Goal: Task Accomplishment & Management: Manage account settings

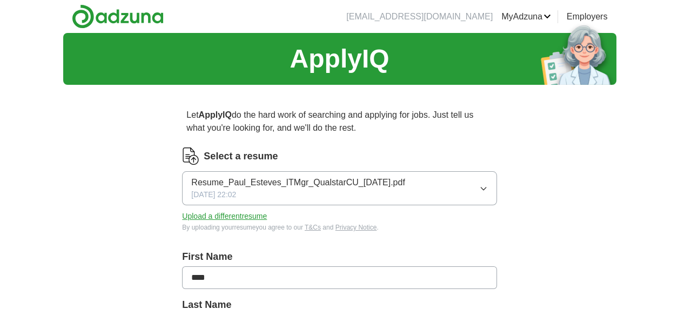
click at [485, 190] on icon "button" at bounding box center [483, 188] width 9 height 9
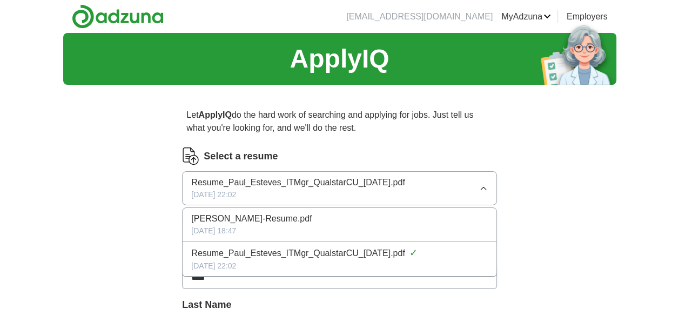
click at [476, 223] on div "[PERSON_NAME]-Resume.pdf" at bounding box center [339, 218] width 296 height 13
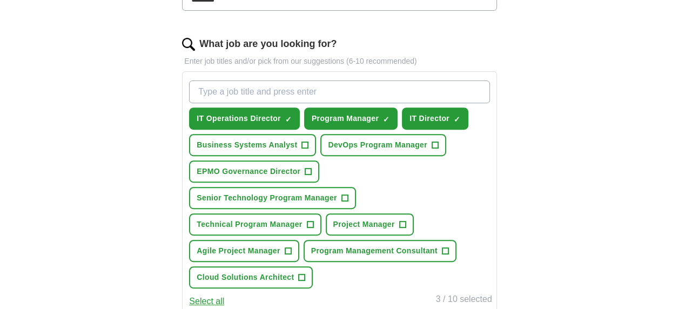
scroll to position [324, 0]
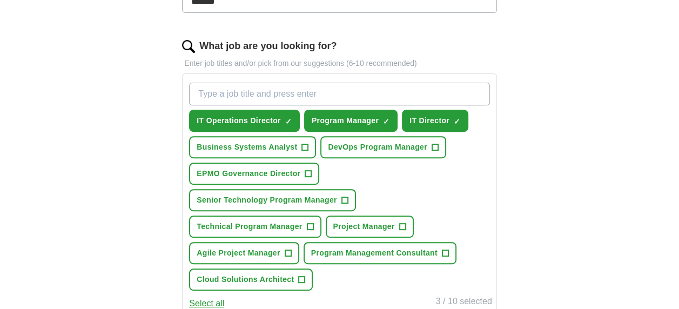
click at [387, 91] on input "What job are you looking for?" at bounding box center [339, 94] width 301 height 23
type input "PMO Director"
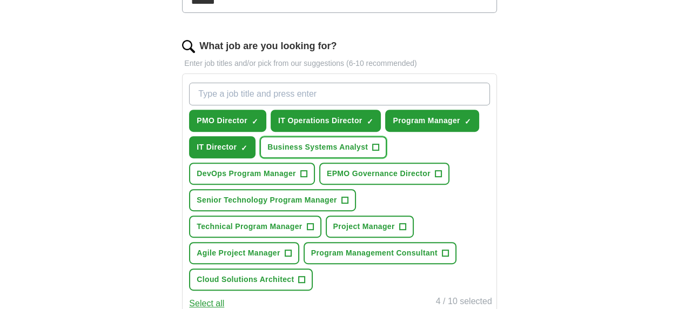
click at [374, 148] on span "+" at bounding box center [376, 147] width 6 height 9
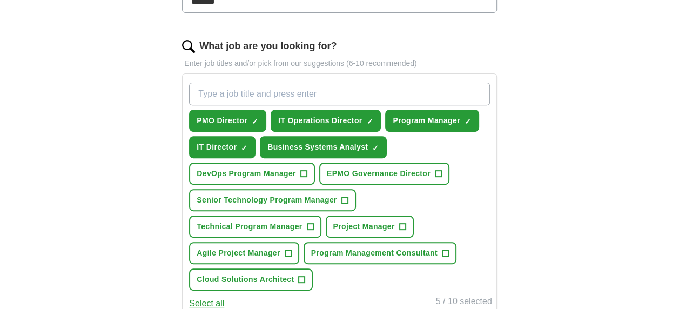
click at [297, 93] on input "What job are you looking for?" at bounding box center [339, 94] width 301 height 23
type input "M"
type input "Director of Technology"
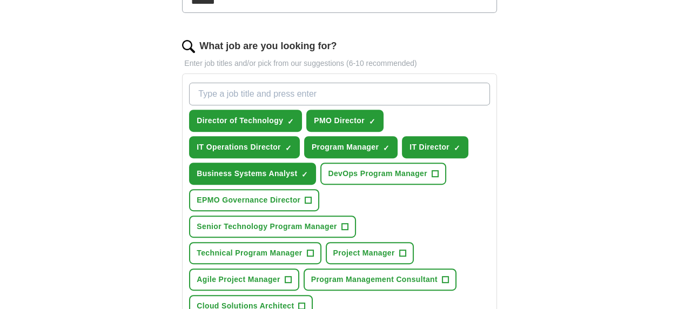
click at [297, 93] on input "What job are you looking for?" at bounding box center [339, 94] width 301 height 23
type input "Technology Director"
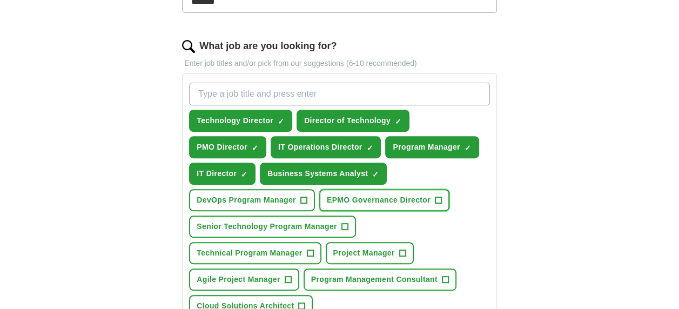
click at [441, 199] on span "+" at bounding box center [438, 200] width 6 height 9
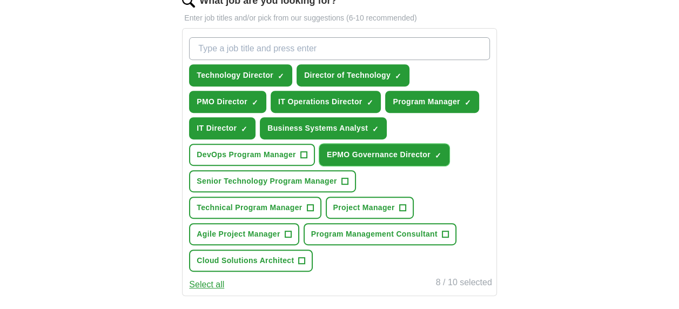
scroll to position [378, 0]
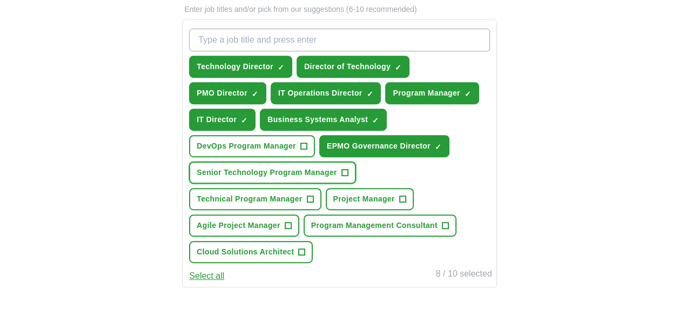
click at [346, 171] on span "+" at bounding box center [345, 173] width 6 height 9
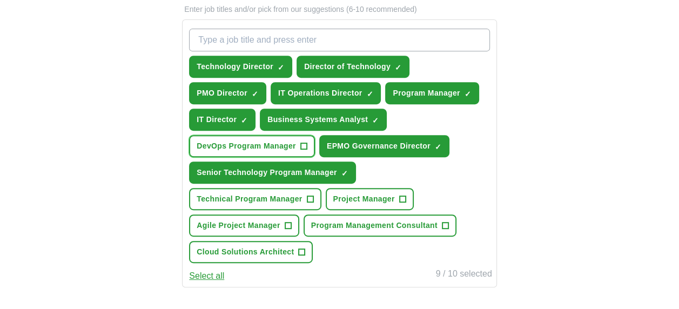
click at [303, 146] on span "+" at bounding box center [304, 146] width 6 height 9
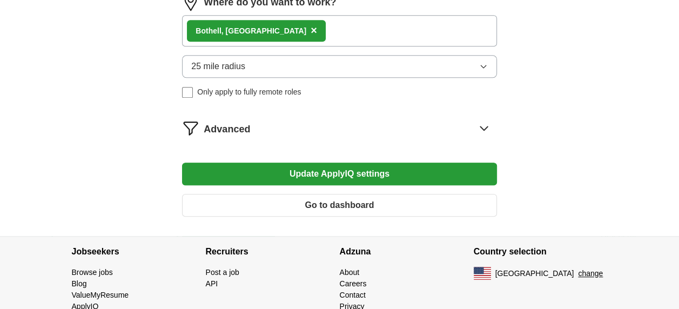
scroll to position [703, 0]
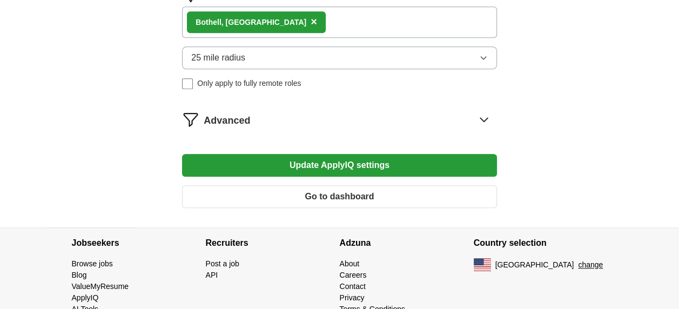
click at [485, 119] on icon at bounding box center [484, 119] width 17 height 17
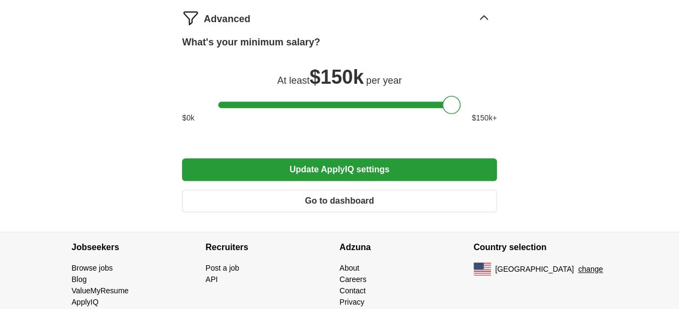
scroll to position [811, 0]
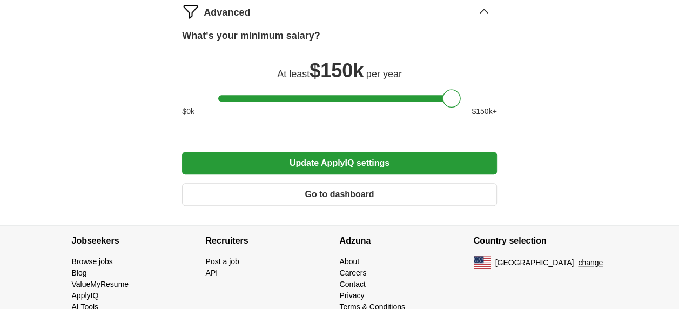
click at [355, 160] on button "Update ApplyIQ settings" at bounding box center [339, 163] width 315 height 23
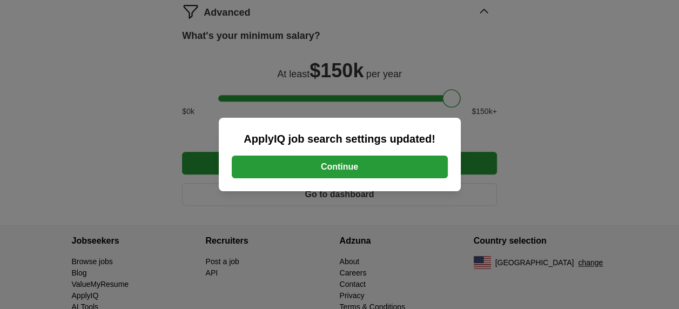
click at [358, 165] on button "Continue" at bounding box center [340, 167] width 216 height 23
